Goal: Navigation & Orientation: Find specific page/section

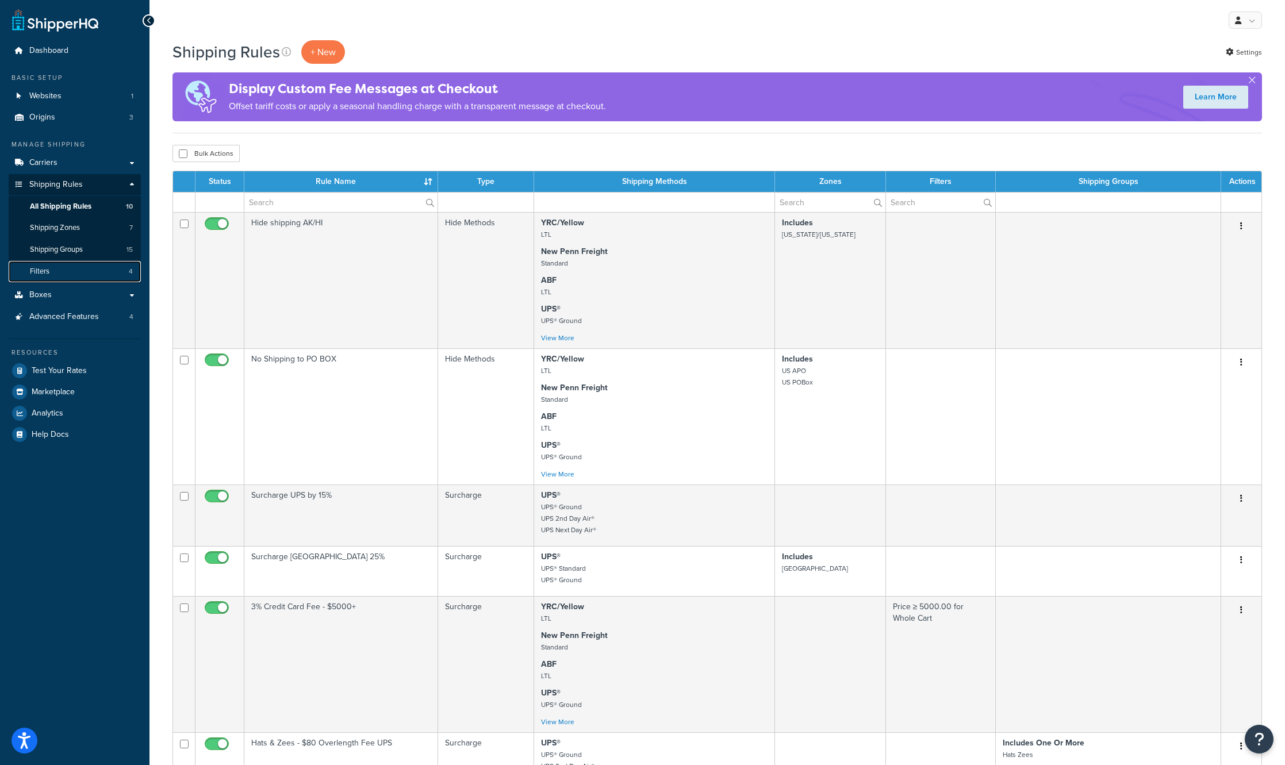
click at [60, 272] on link "Filters 4" at bounding box center [75, 271] width 132 height 21
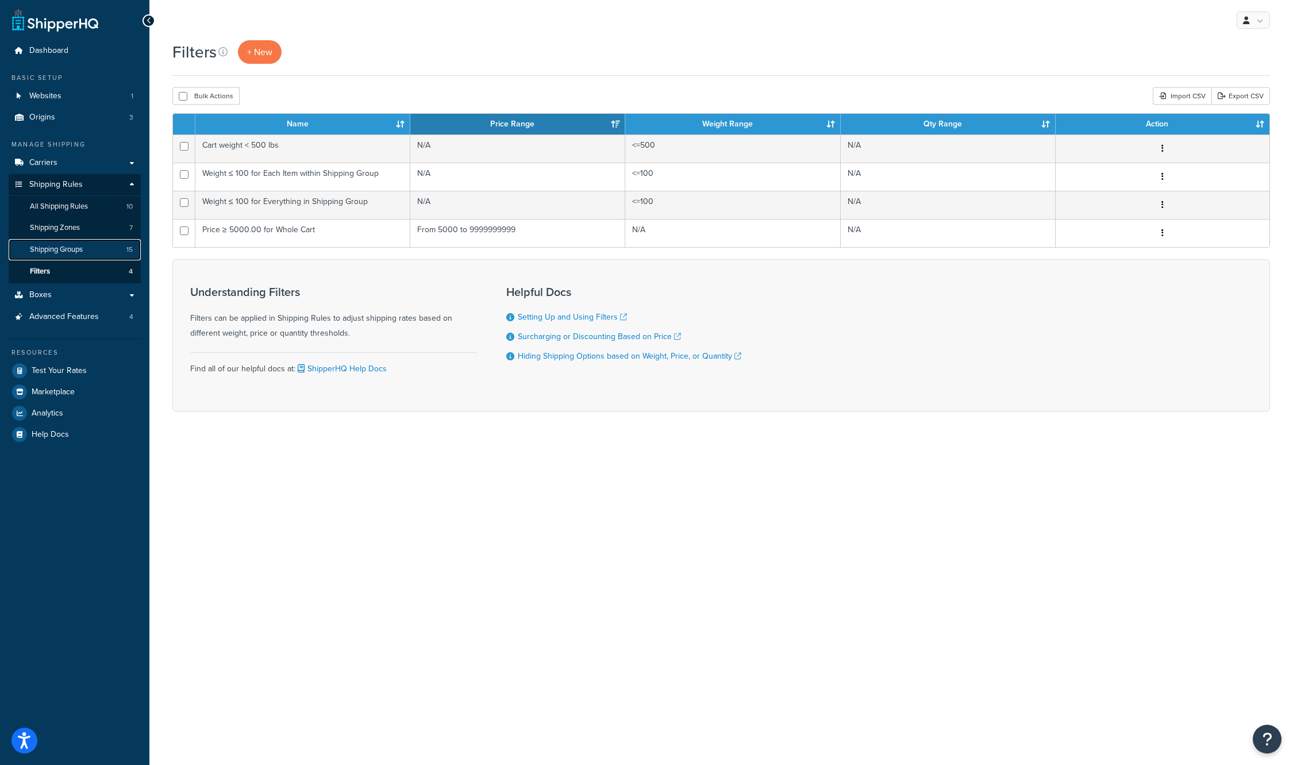
click at [70, 249] on span "Shipping Groups" at bounding box center [56, 250] width 53 height 10
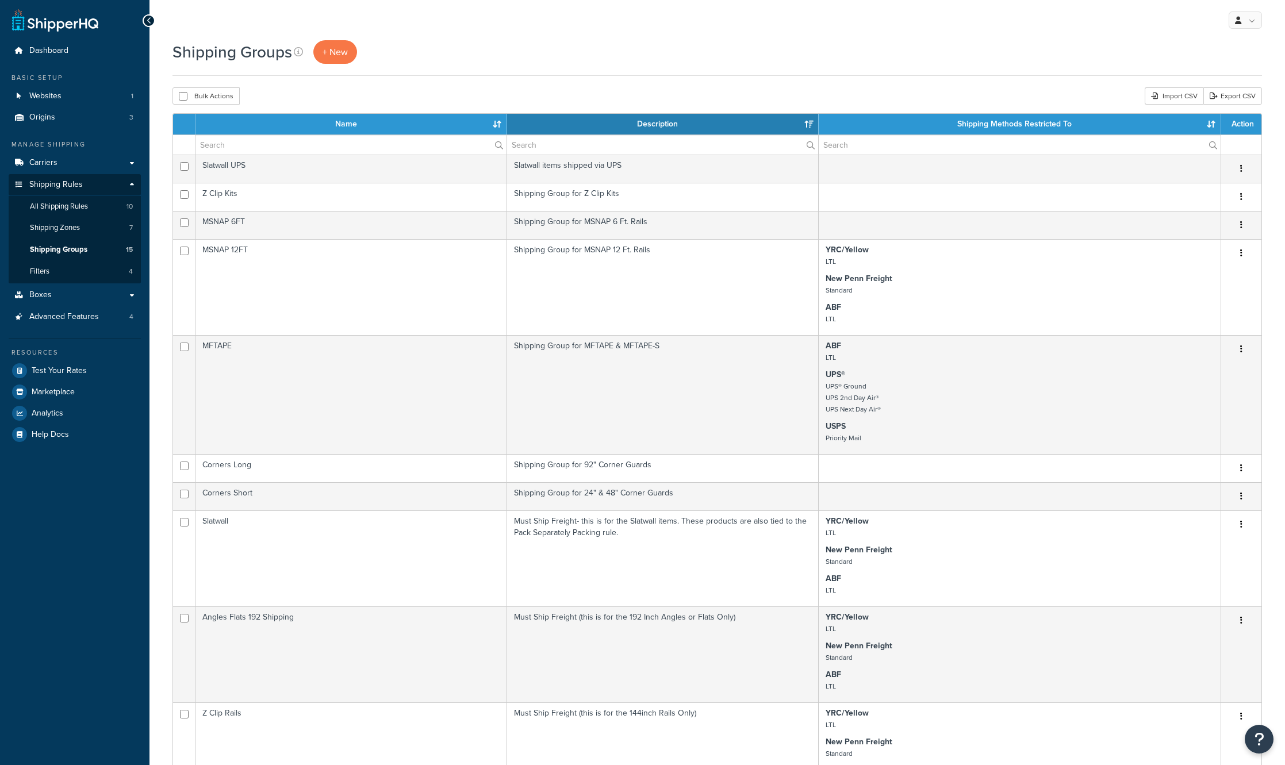
select select "15"
click at [87, 210] on span "All Shipping Rules" at bounding box center [59, 207] width 58 height 10
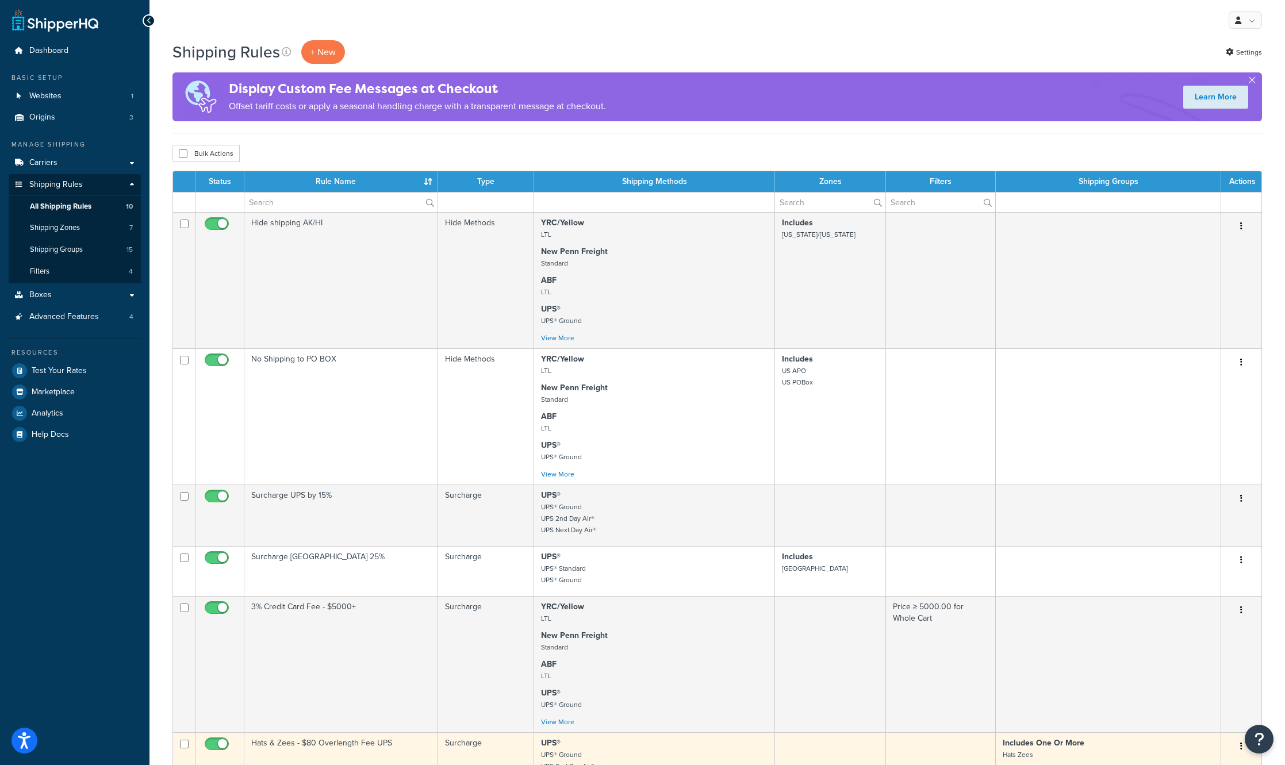
scroll to position [115, 0]
